Goal: Find specific page/section: Find specific page/section

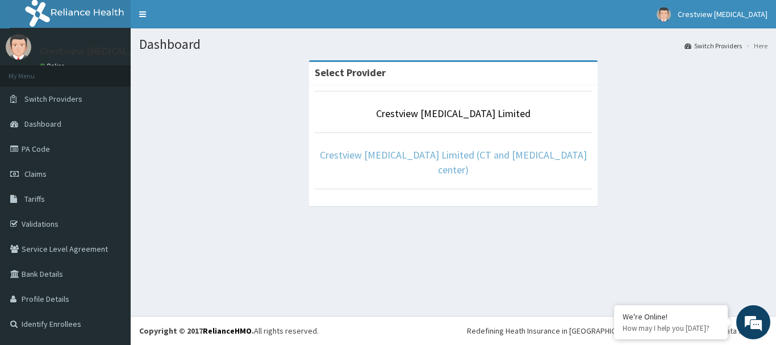
click at [472, 154] on link "Crestview [MEDICAL_DATA] Limited (CT and [MEDICAL_DATA] center)" at bounding box center [453, 162] width 267 height 28
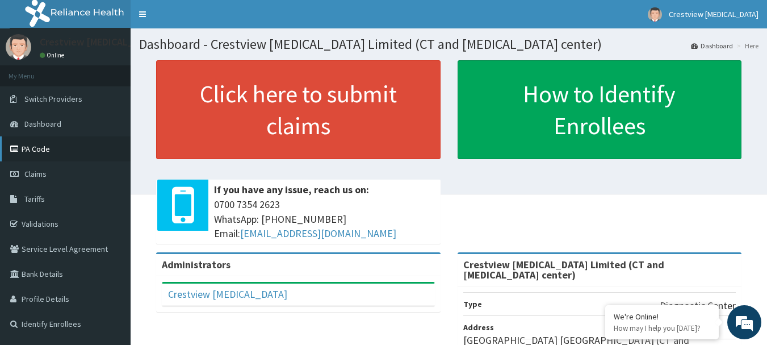
click at [28, 152] on link "PA Code" at bounding box center [65, 148] width 131 height 25
